Goal: Task Accomplishment & Management: Manage account settings

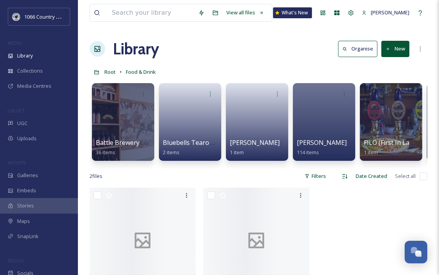
scroll to position [0, 1469]
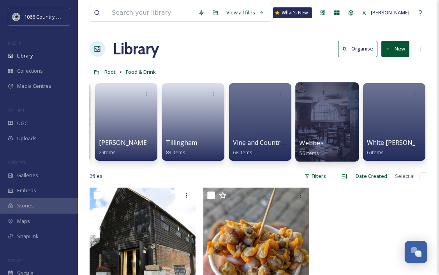
click at [320, 120] on div at bounding box center [326, 121] width 63 height 79
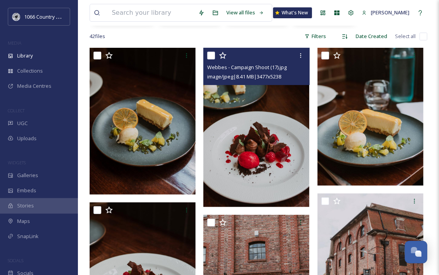
scroll to position [39, 0]
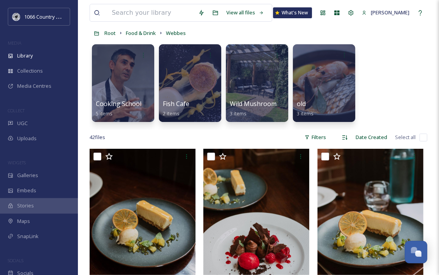
click at [422, 137] on input "checkbox" at bounding box center [423, 138] width 8 height 8
checkbox input "true"
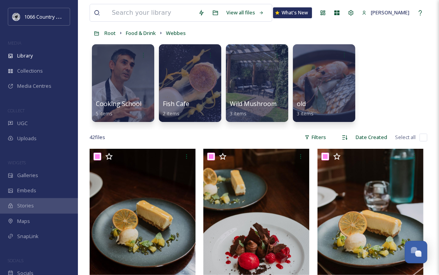
checkbox input "true"
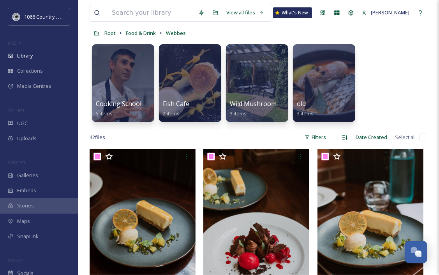
checkbox input "true"
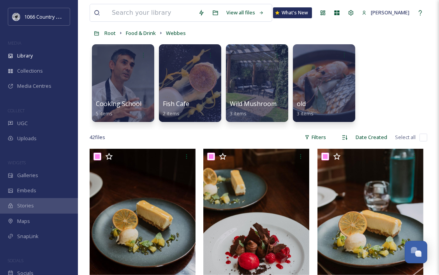
checkbox input "true"
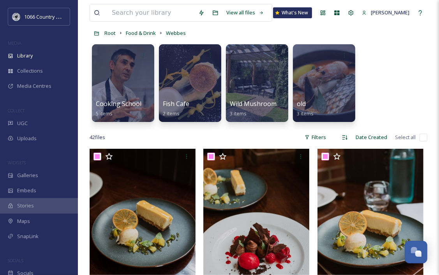
checkbox input "true"
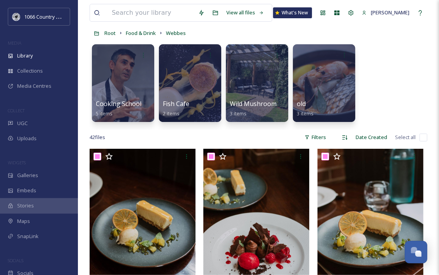
checkbox input "true"
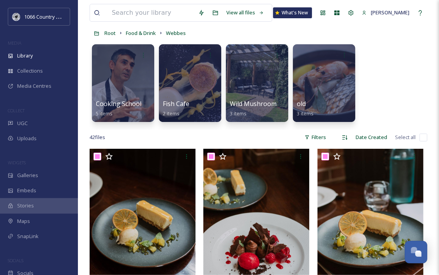
checkbox input "true"
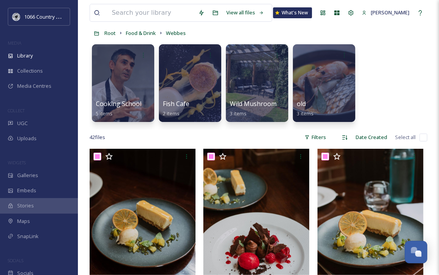
checkbox input "true"
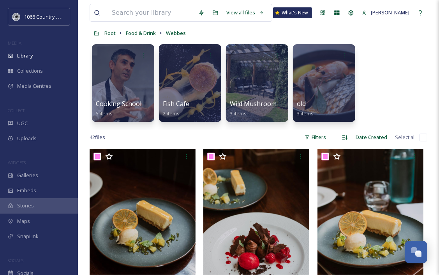
checkbox input "true"
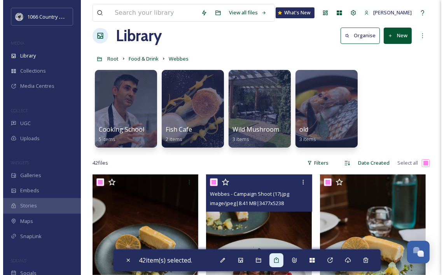
scroll to position [0, 0]
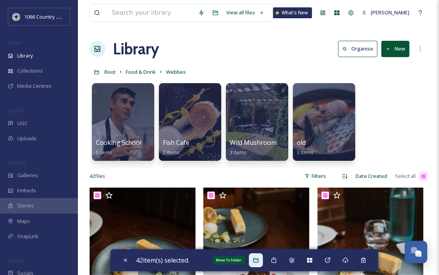
click at [261, 263] on div "Move To Folder" at bounding box center [256, 261] width 14 height 14
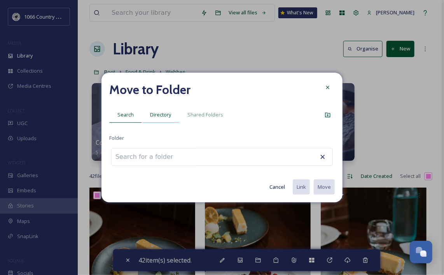
click at [160, 119] on div "Directory" at bounding box center [160, 115] width 37 height 16
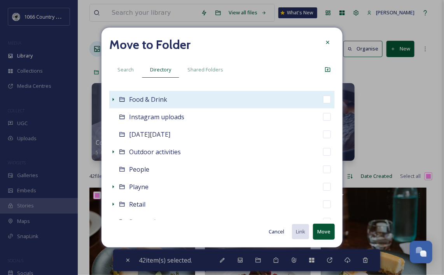
scroll to position [108, 0]
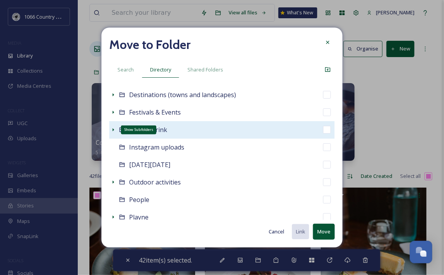
click at [114, 128] on icon at bounding box center [113, 130] width 6 height 6
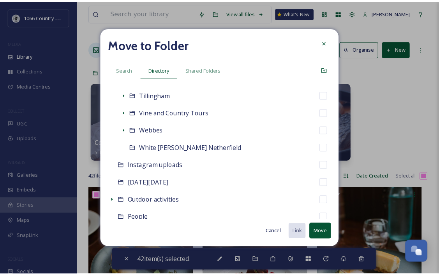
scroll to position [575, 0]
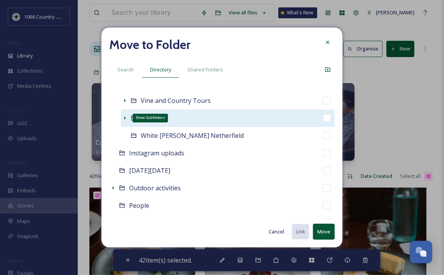
click at [126, 118] on icon at bounding box center [125, 118] width 6 height 6
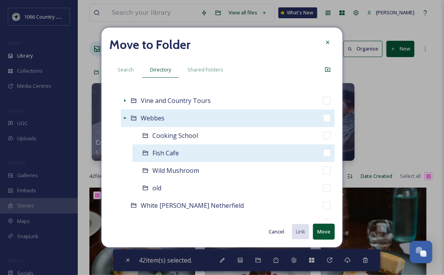
click at [323, 154] on input "checkbox" at bounding box center [327, 153] width 8 height 8
checkbox input "true"
checkbox input "false"
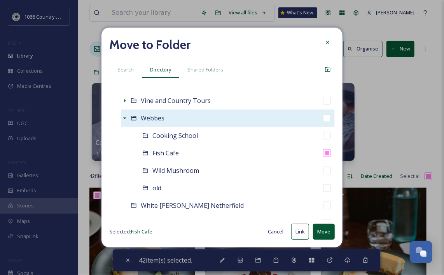
click at [326, 232] on button "Move" at bounding box center [324, 232] width 22 height 16
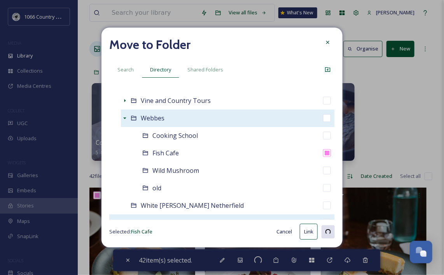
checkbox input "false"
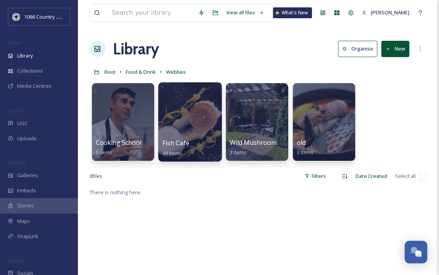
click at [179, 115] on div at bounding box center [189, 121] width 63 height 79
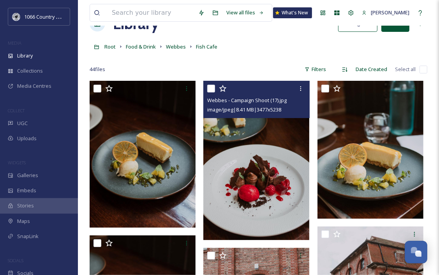
scroll to position [39, 0]
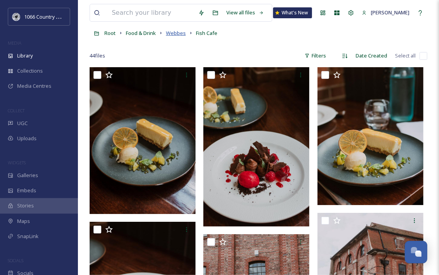
click at [174, 32] on span "Webbes" at bounding box center [176, 33] width 20 height 7
